Goal: Find specific page/section: Find specific page/section

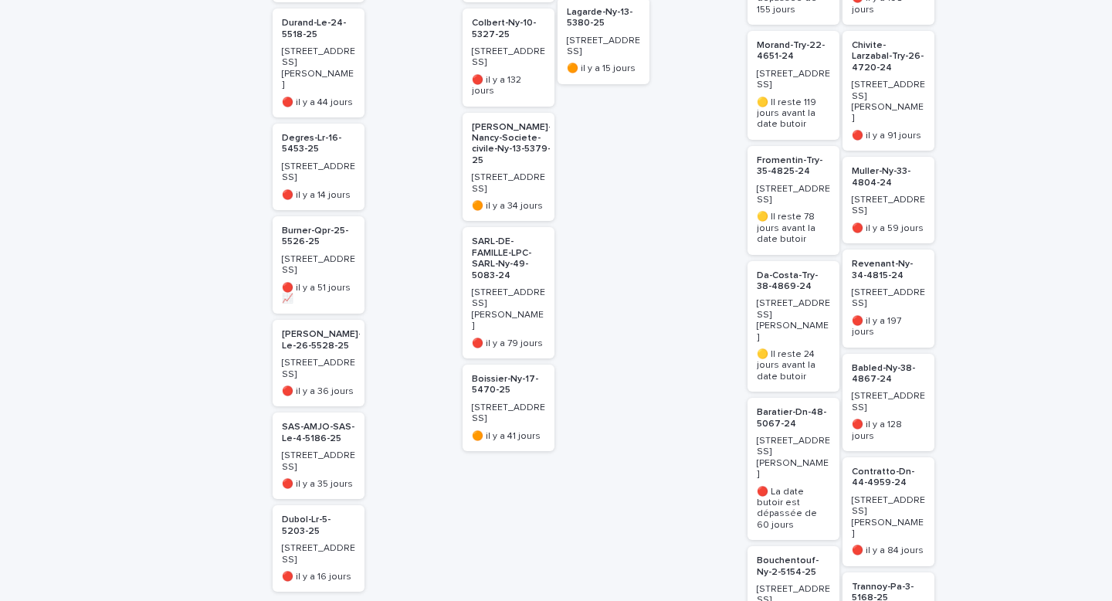
scroll to position [460, 0]
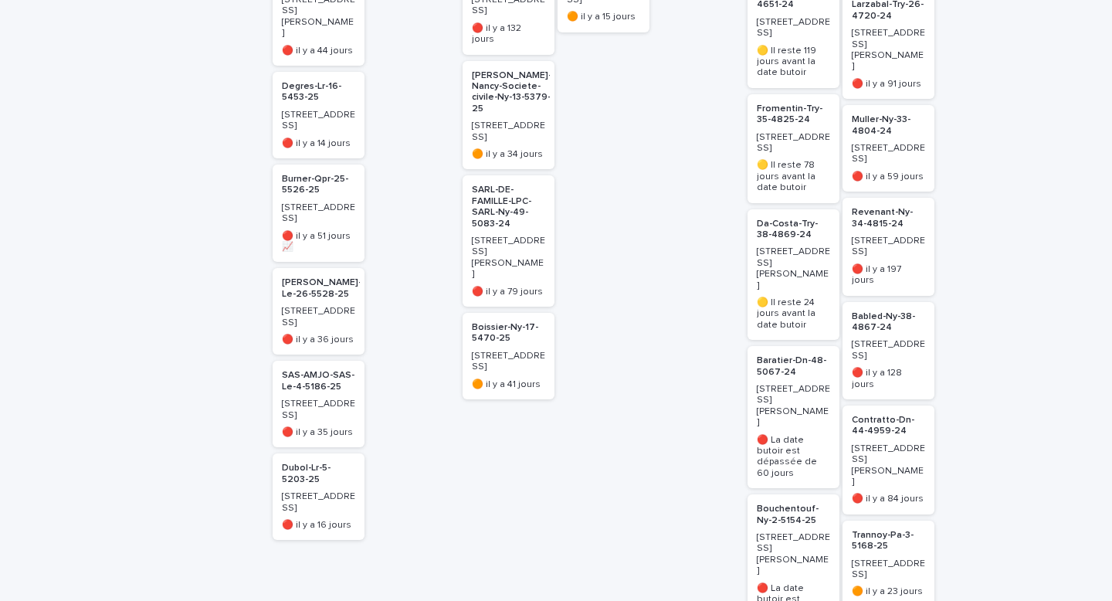
click at [790, 107] on p "Fromentin-Try-35-4825-24" at bounding box center [793, 115] width 73 height 22
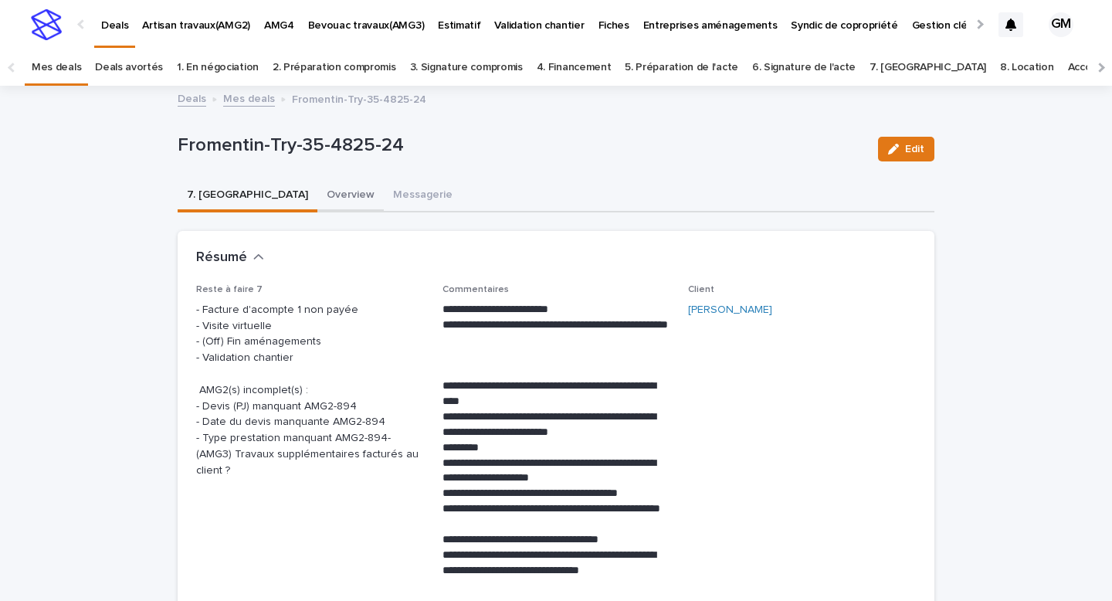
click at [318, 200] on button "Overview" at bounding box center [351, 196] width 66 height 32
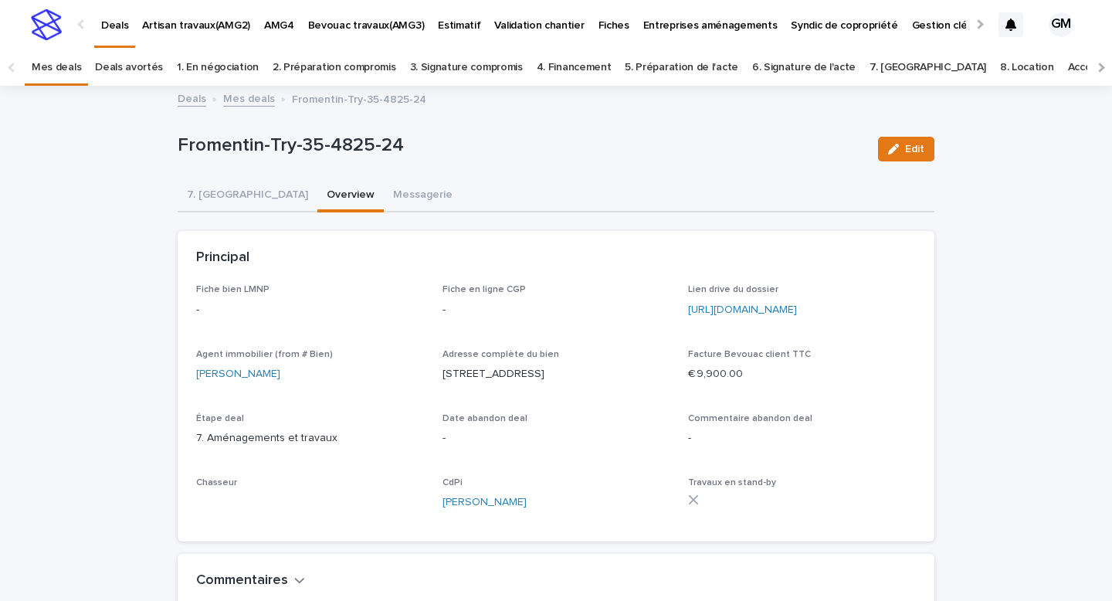
scroll to position [94, 0]
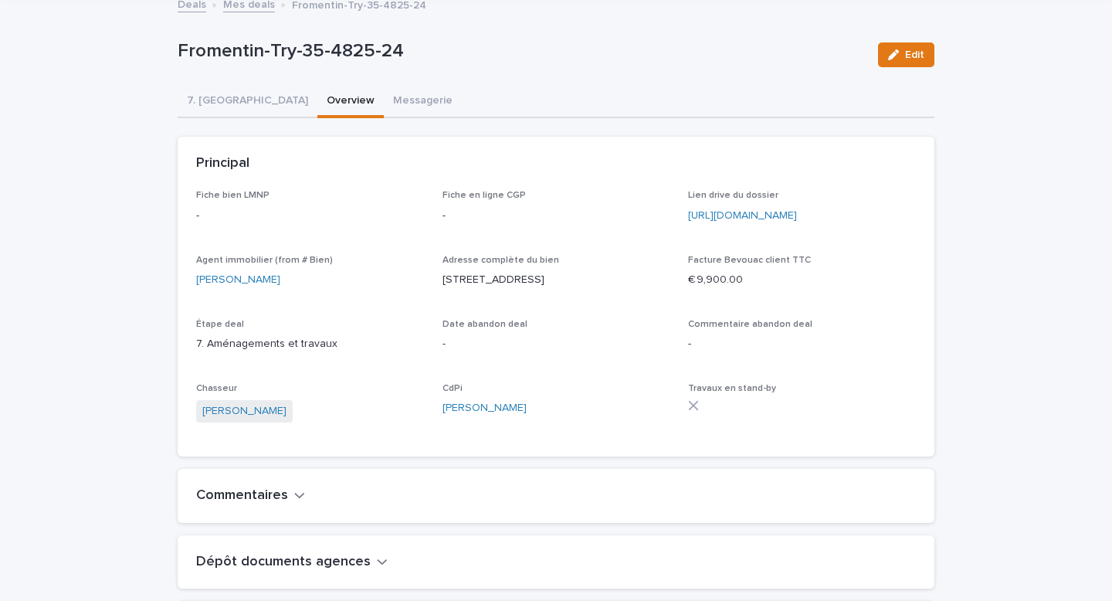
click at [477, 288] on p "28, rue des Fossés Patris, 10000, Troyes, France" at bounding box center [557, 280] width 228 height 16
drag, startPoint x: 633, startPoint y: 279, endPoint x: 445, endPoint y: 280, distance: 187.7
click at [444, 280] on p "28, rue des Fossés Patris, 10000, Troyes, France" at bounding box center [557, 280] width 228 height 16
copy p "28, rue des Fossés Patris, 10000, Troyes"
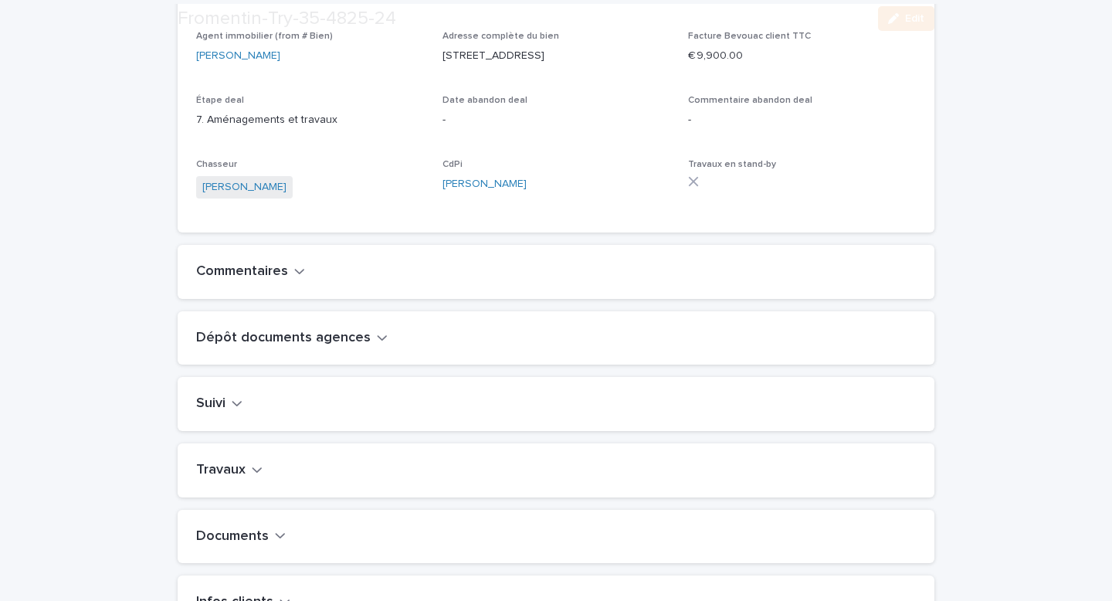
scroll to position [496, 0]
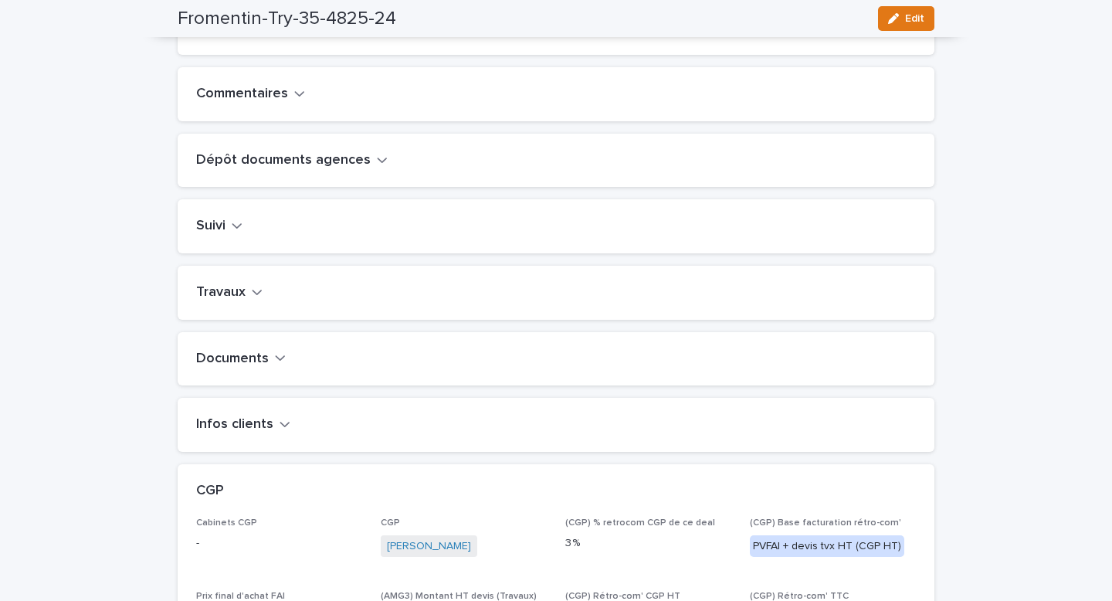
click at [243, 301] on h2 "Travaux" at bounding box center [220, 292] width 49 height 17
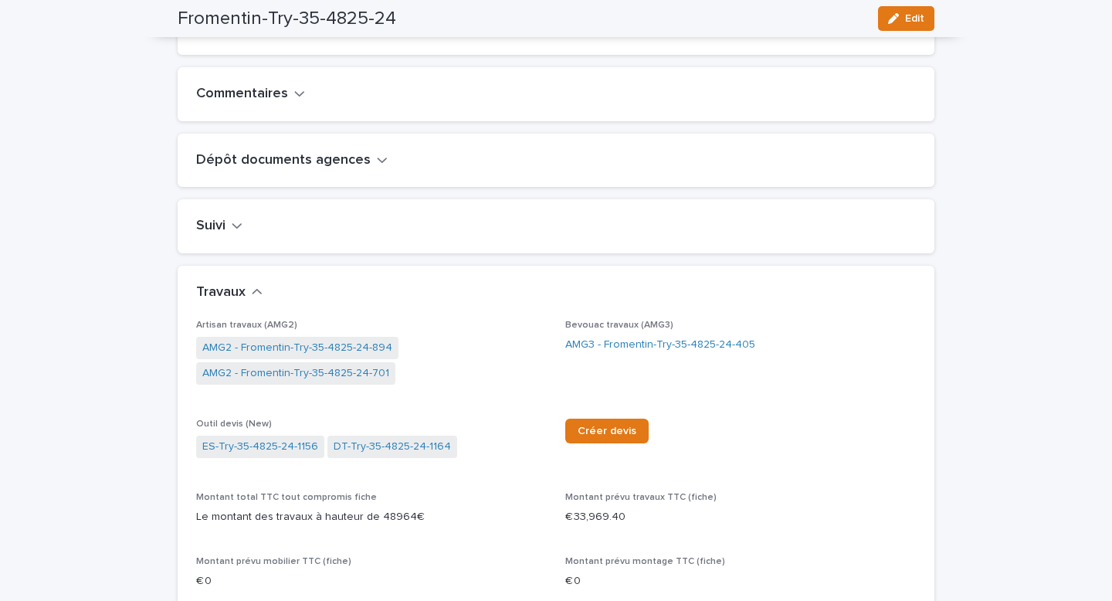
scroll to position [594, 0]
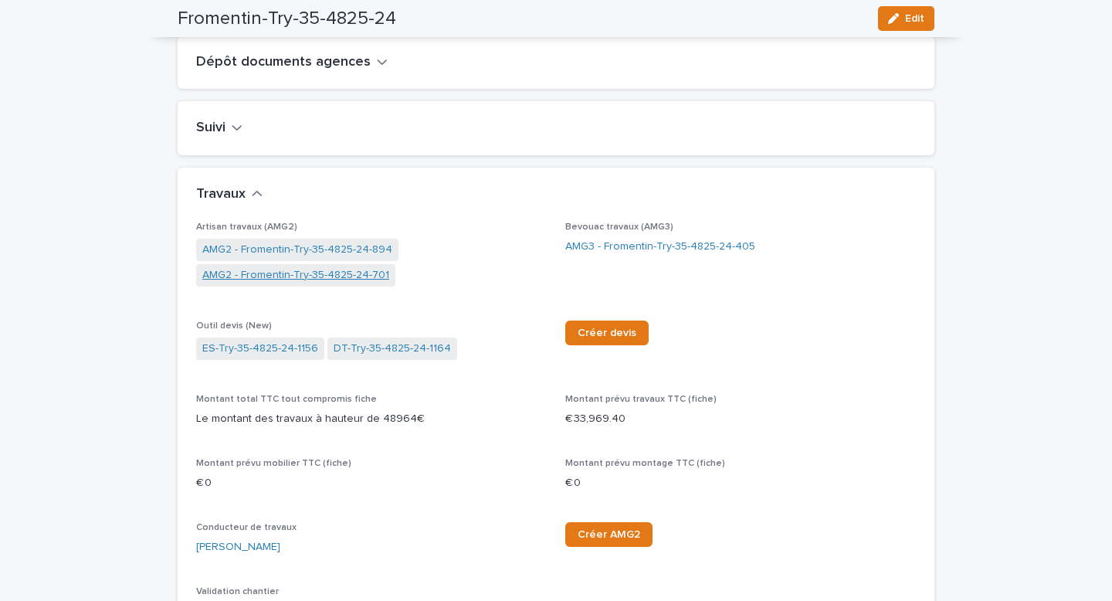
click at [277, 284] on link "AMG2 - Fromentin-Try-35-4825-24-701" at bounding box center [295, 275] width 187 height 16
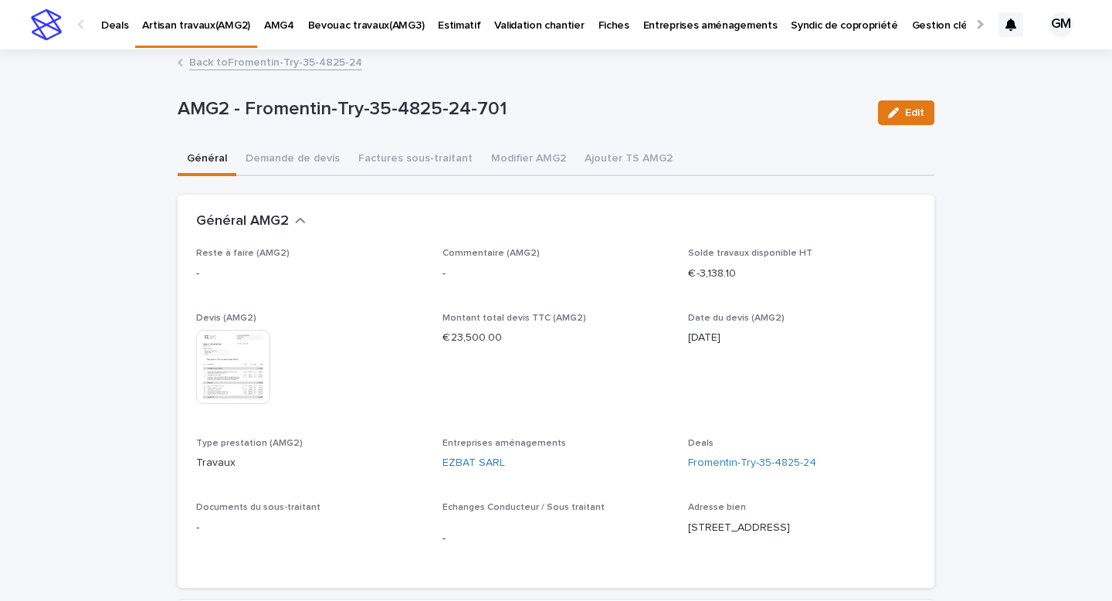
click at [235, 344] on img at bounding box center [233, 367] width 74 height 74
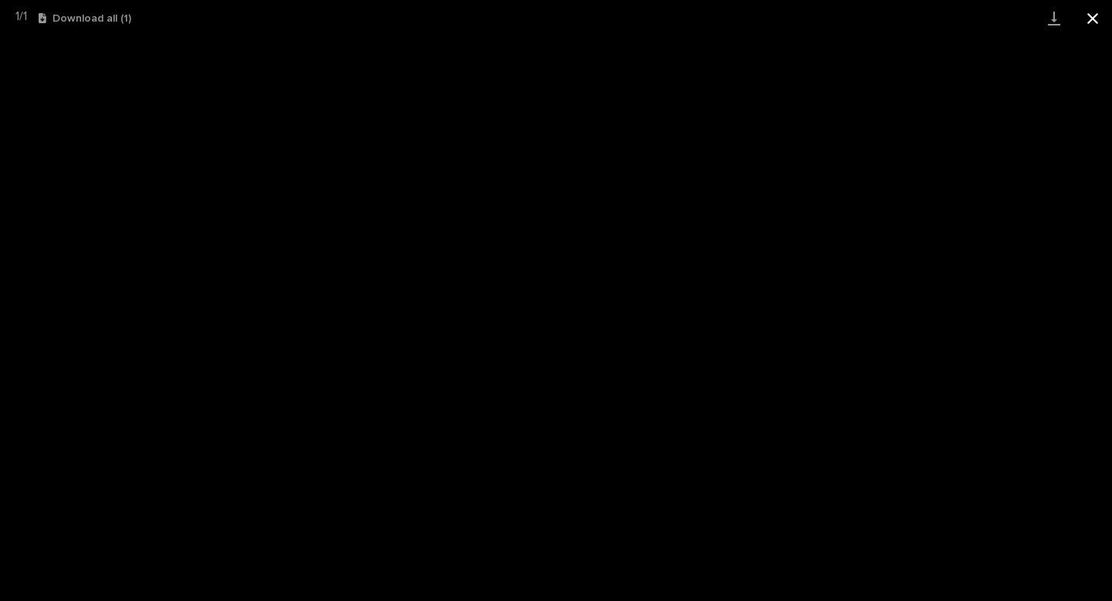
click at [1089, 20] on button "Close gallery" at bounding box center [1093, 18] width 39 height 36
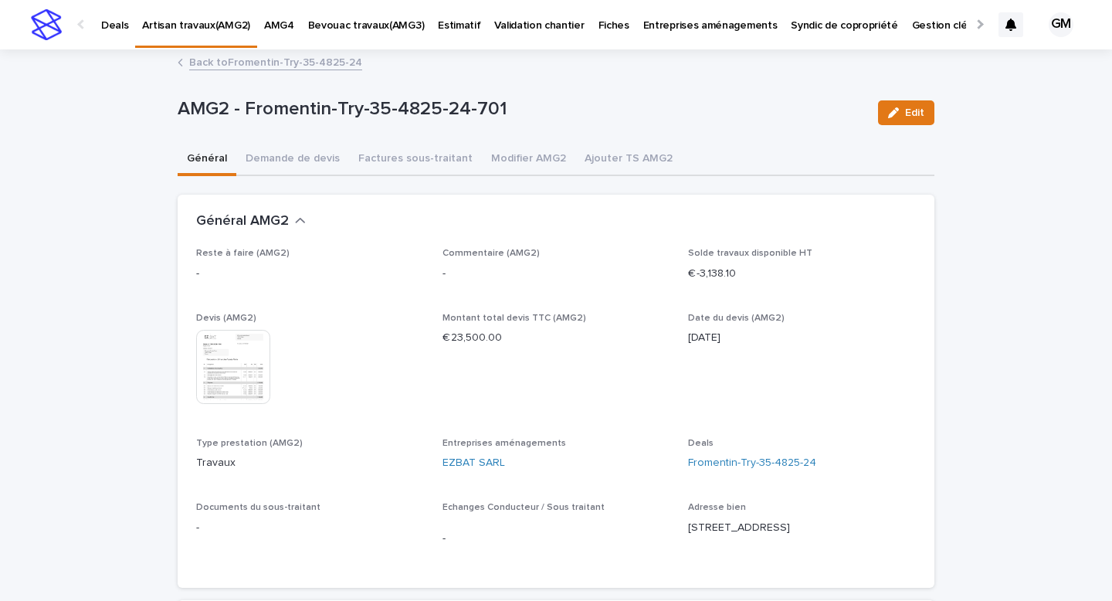
click at [249, 60] on link "Back to Fromentin-Try-35-4825-24" at bounding box center [275, 62] width 173 height 18
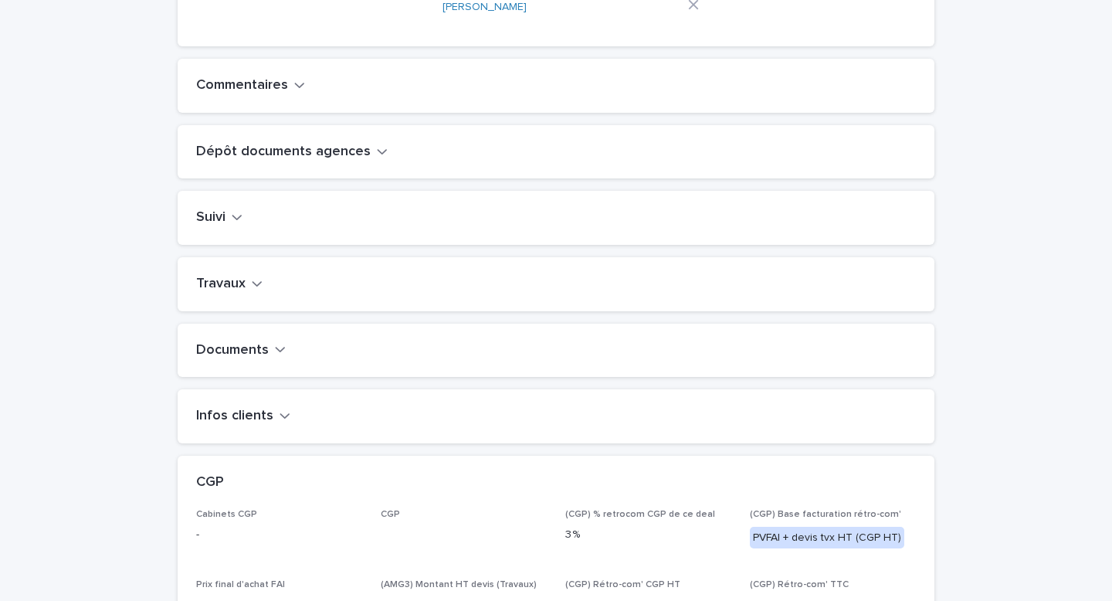
scroll to position [640, 0]
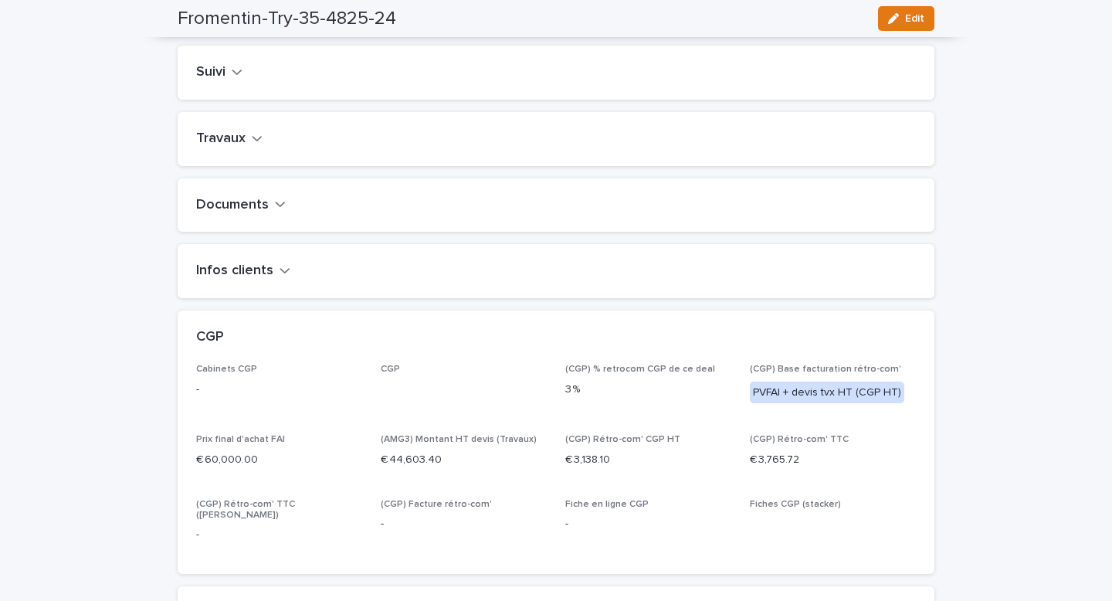
click at [235, 148] on h2 "Travaux" at bounding box center [220, 139] width 49 height 17
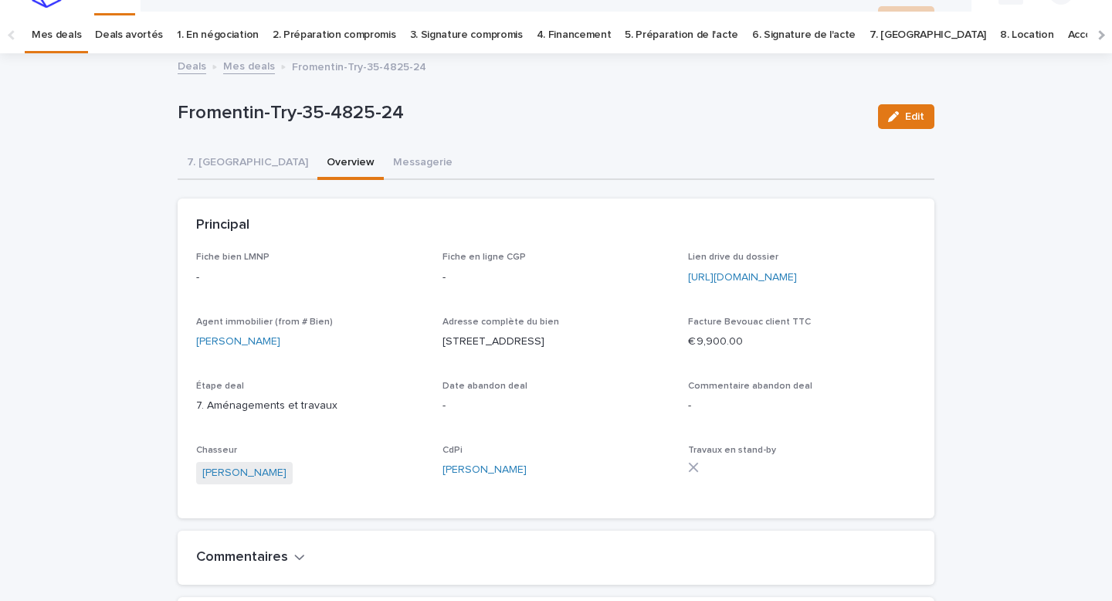
scroll to position [0, 0]
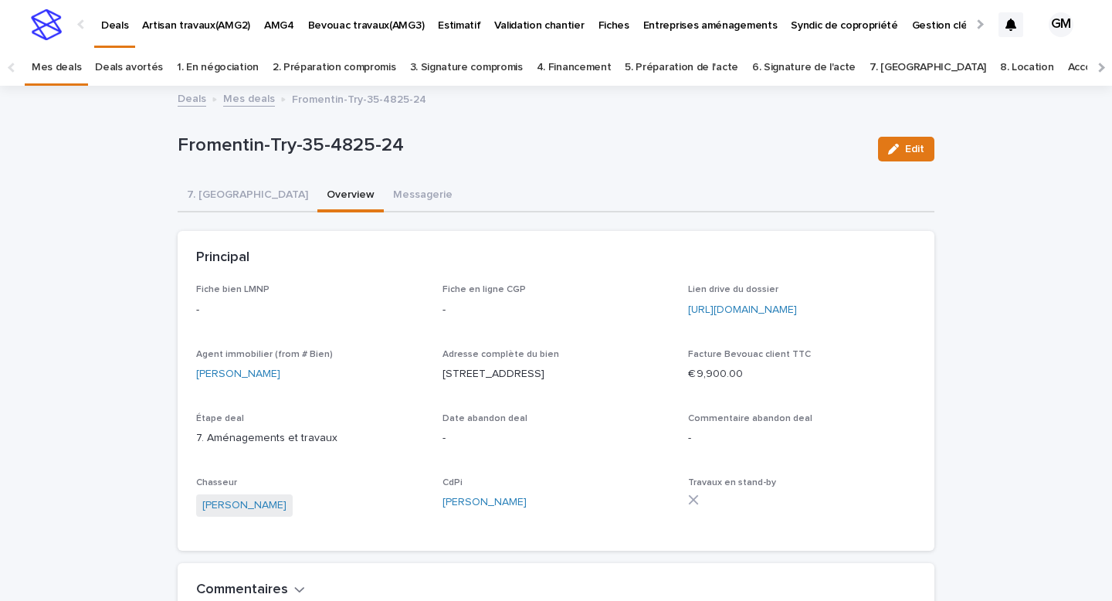
click at [280, 314] on p "-" at bounding box center [310, 310] width 228 height 16
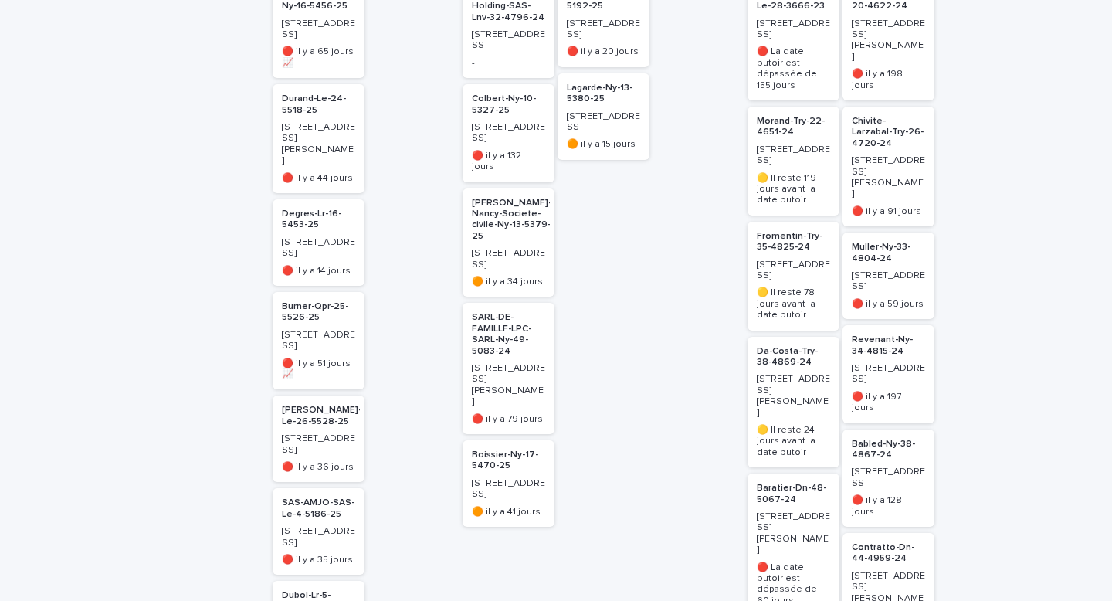
scroll to position [345, 0]
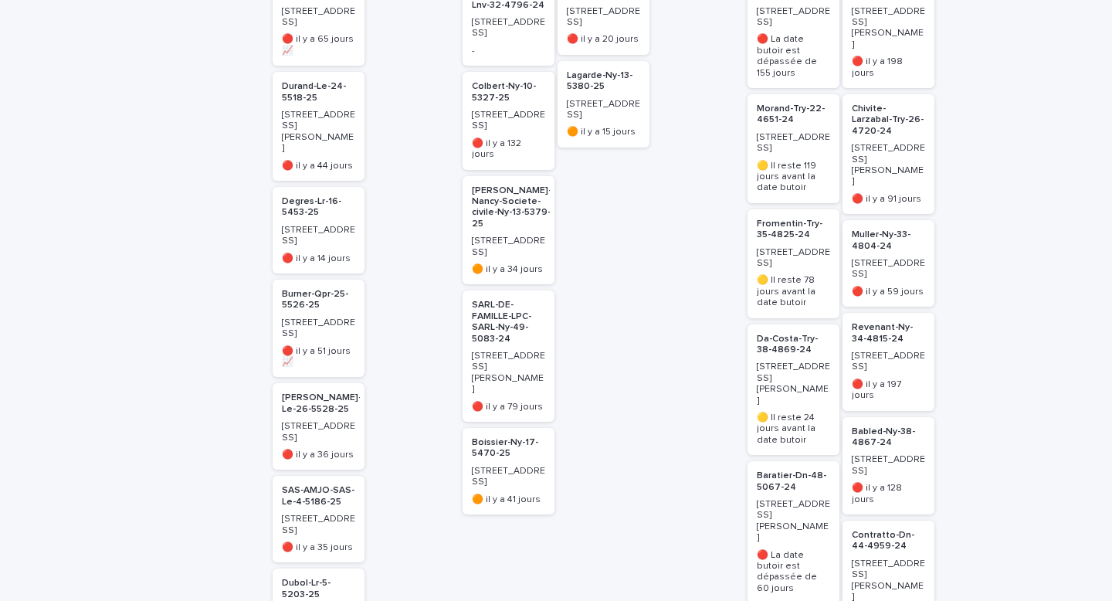
click at [783, 224] on p "Fromentin-Try-35-4825-24" at bounding box center [793, 230] width 73 height 22
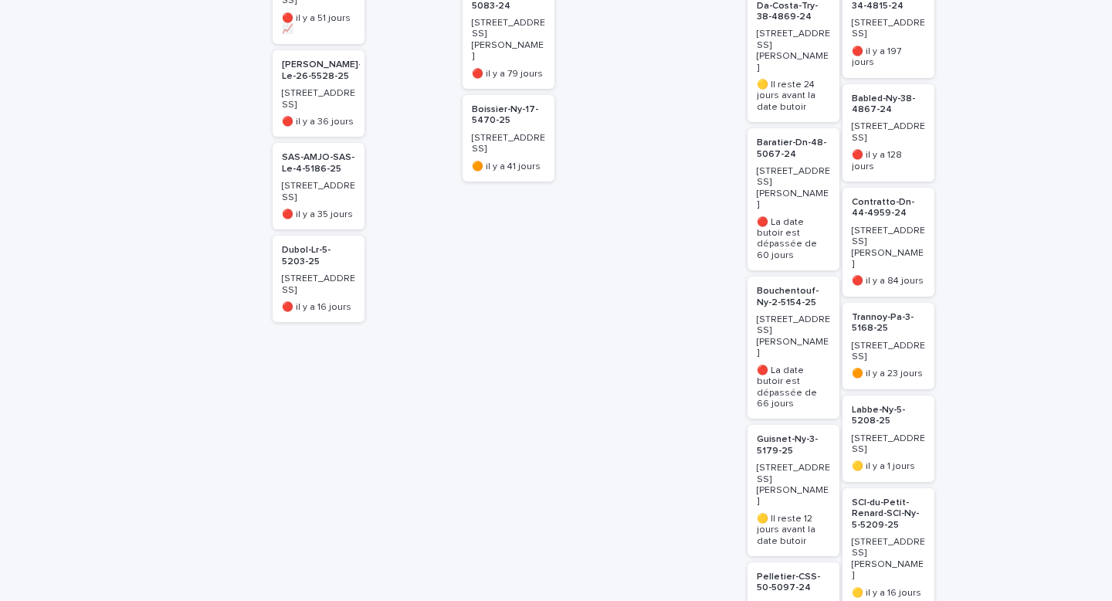
scroll to position [672, 0]
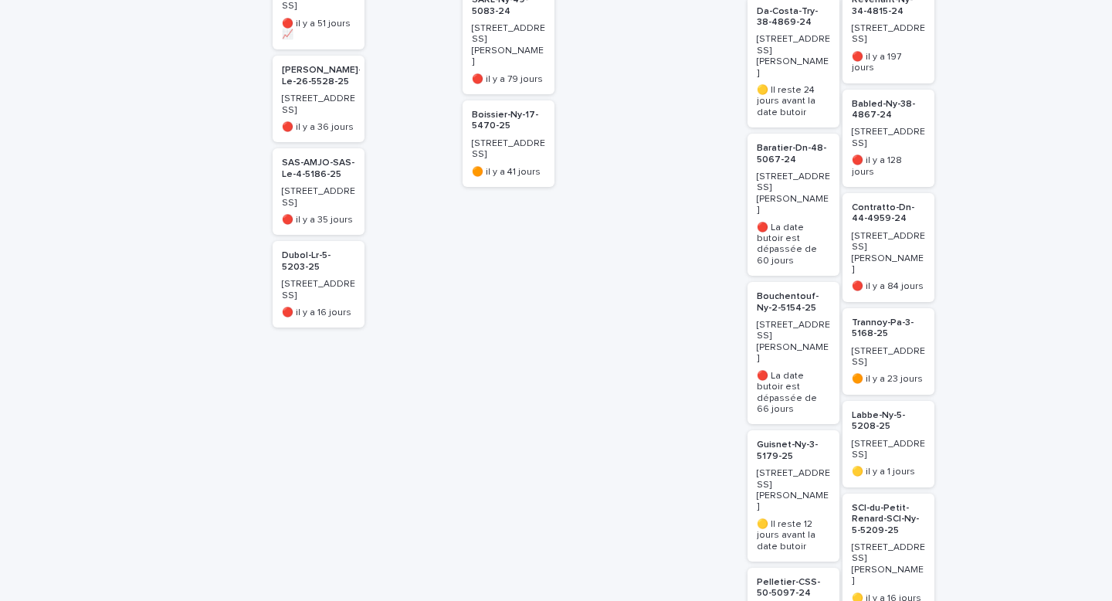
click at [770, 143] on p "Baratier-Dn-48-5067-24" at bounding box center [793, 154] width 73 height 22
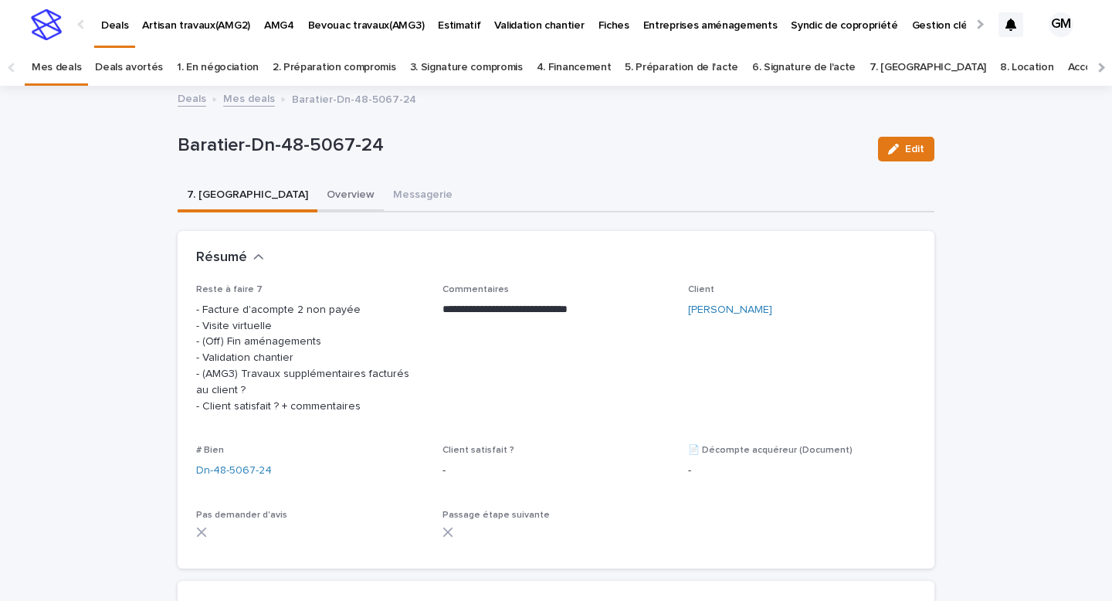
click at [318, 195] on button "Overview" at bounding box center [351, 196] width 66 height 32
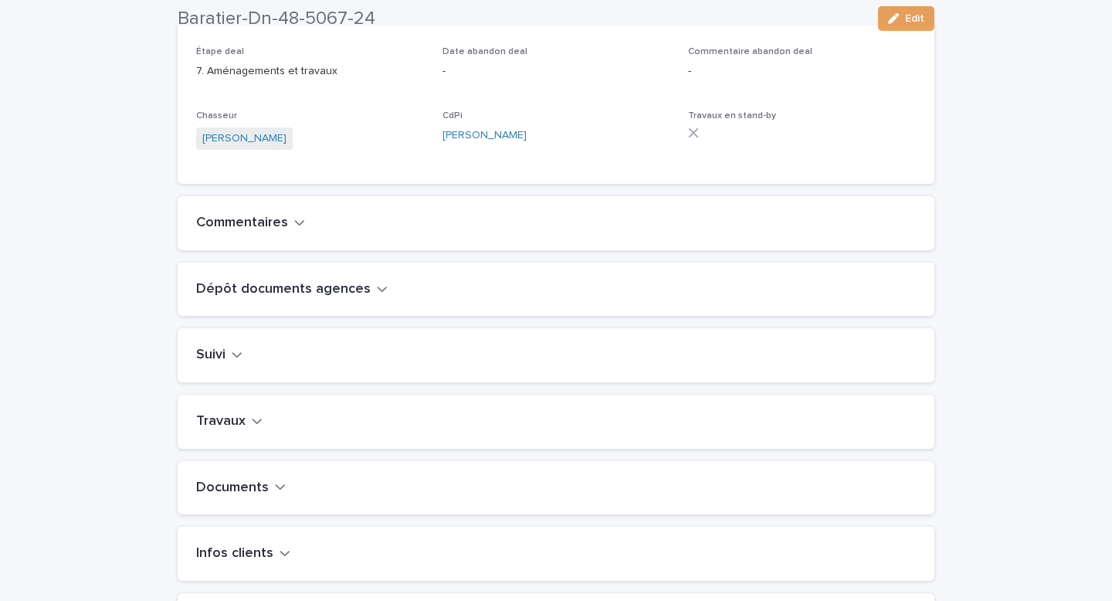
scroll to position [392, 0]
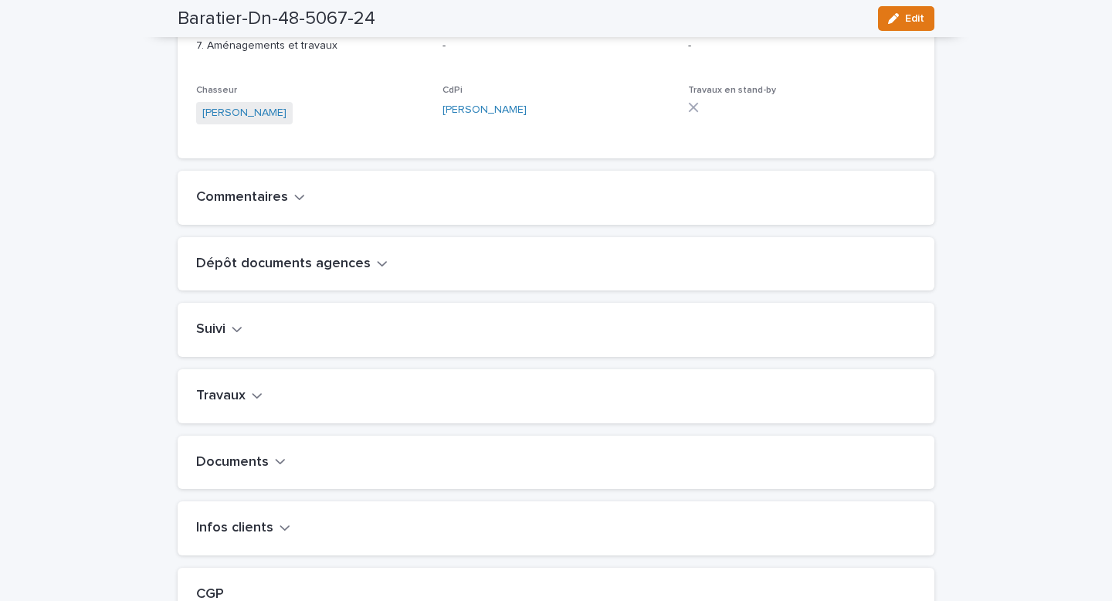
click at [244, 404] on h2 "Travaux" at bounding box center [220, 396] width 49 height 17
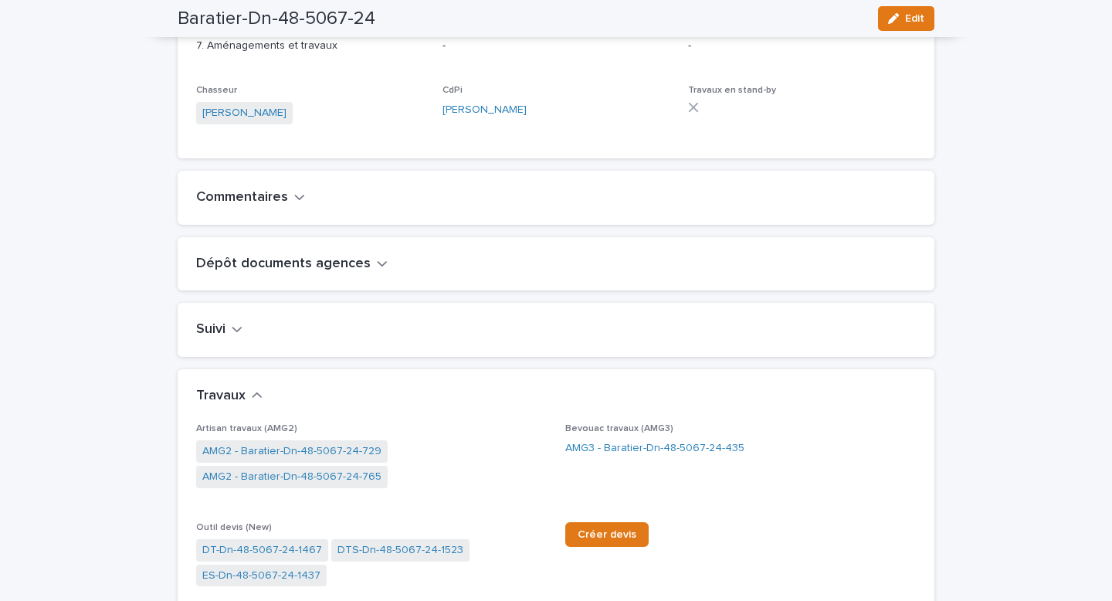
scroll to position [487, 0]
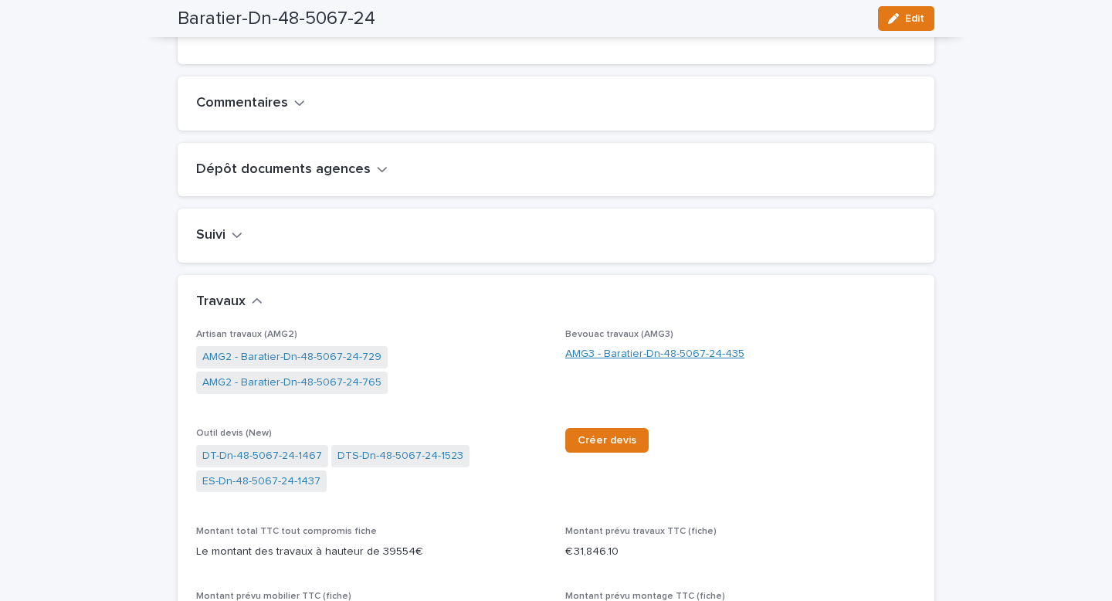
click at [569, 362] on link "AMG3 - Baratier-Dn-48-5067-24-435" at bounding box center [654, 354] width 179 height 16
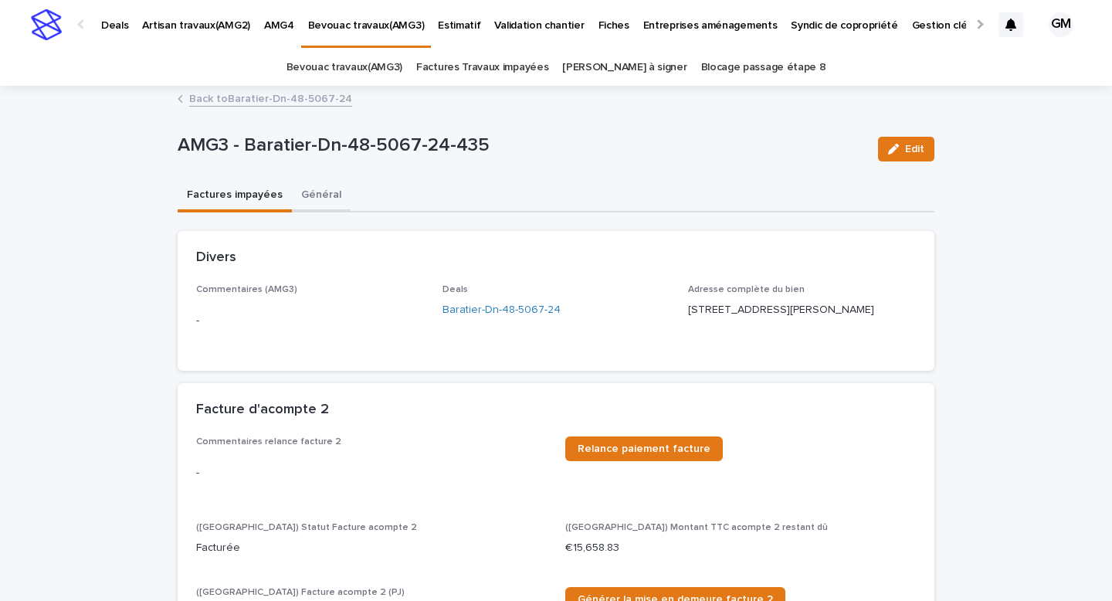
click at [321, 202] on button "Général" at bounding box center [321, 196] width 59 height 32
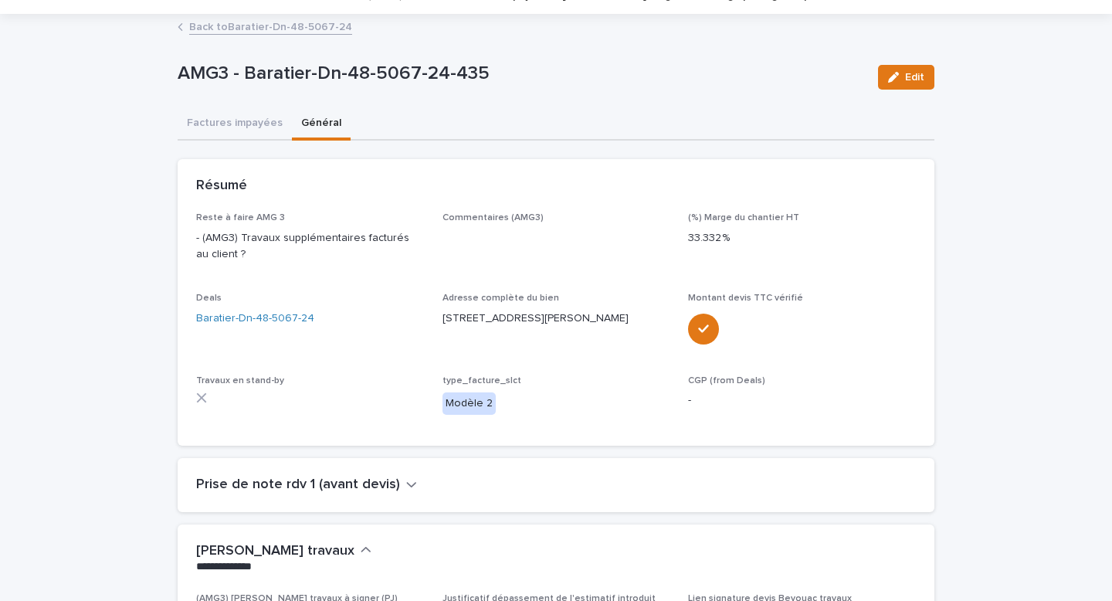
scroll to position [537, 0]
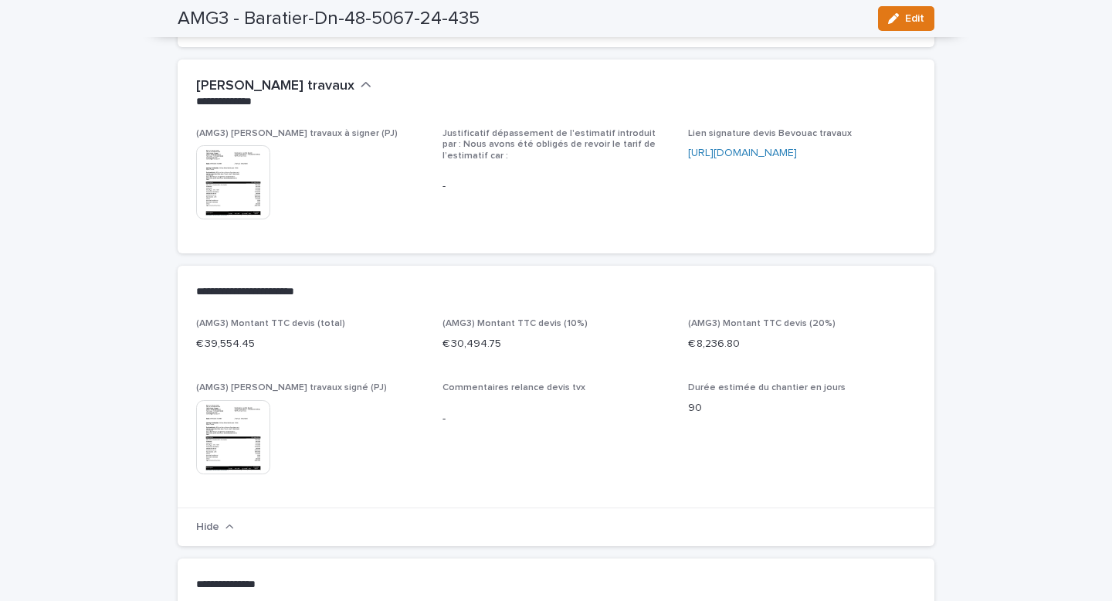
click at [248, 202] on img at bounding box center [233, 182] width 74 height 74
